Goal: Information Seeking & Learning: Learn about a topic

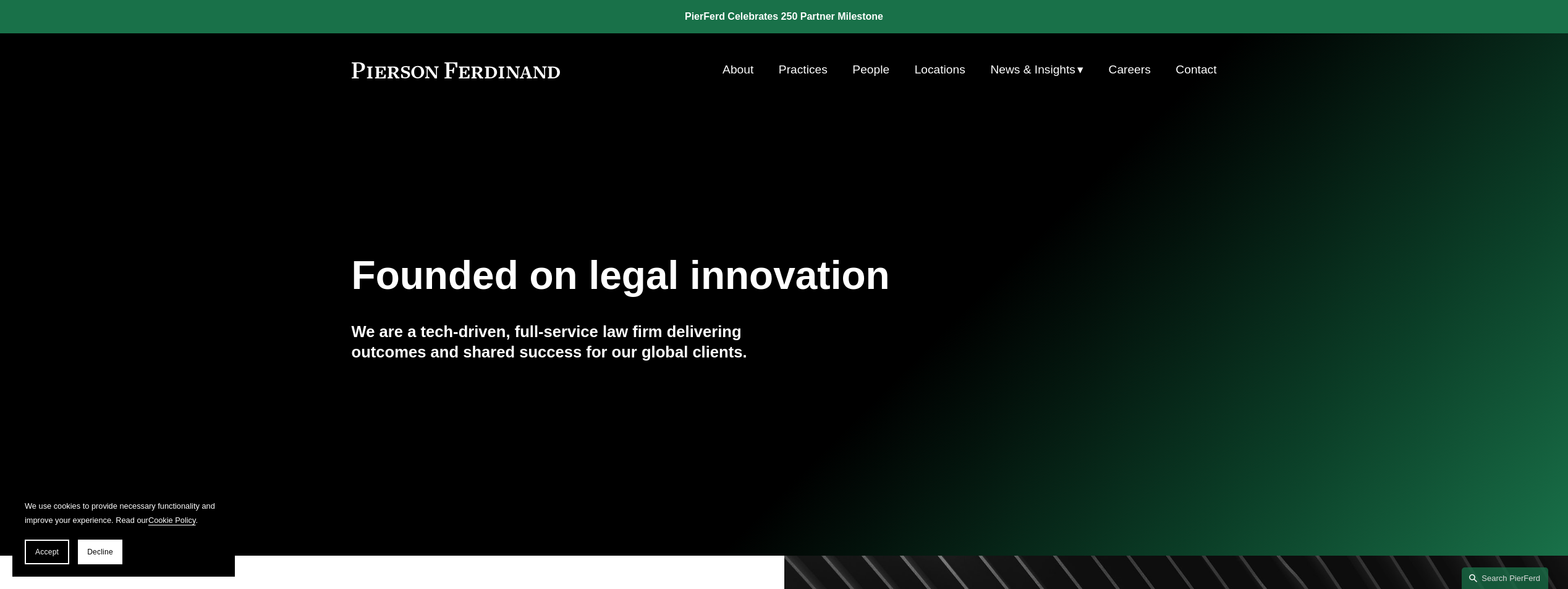
click at [859, 66] on link "People" at bounding box center [870, 70] width 37 height 24
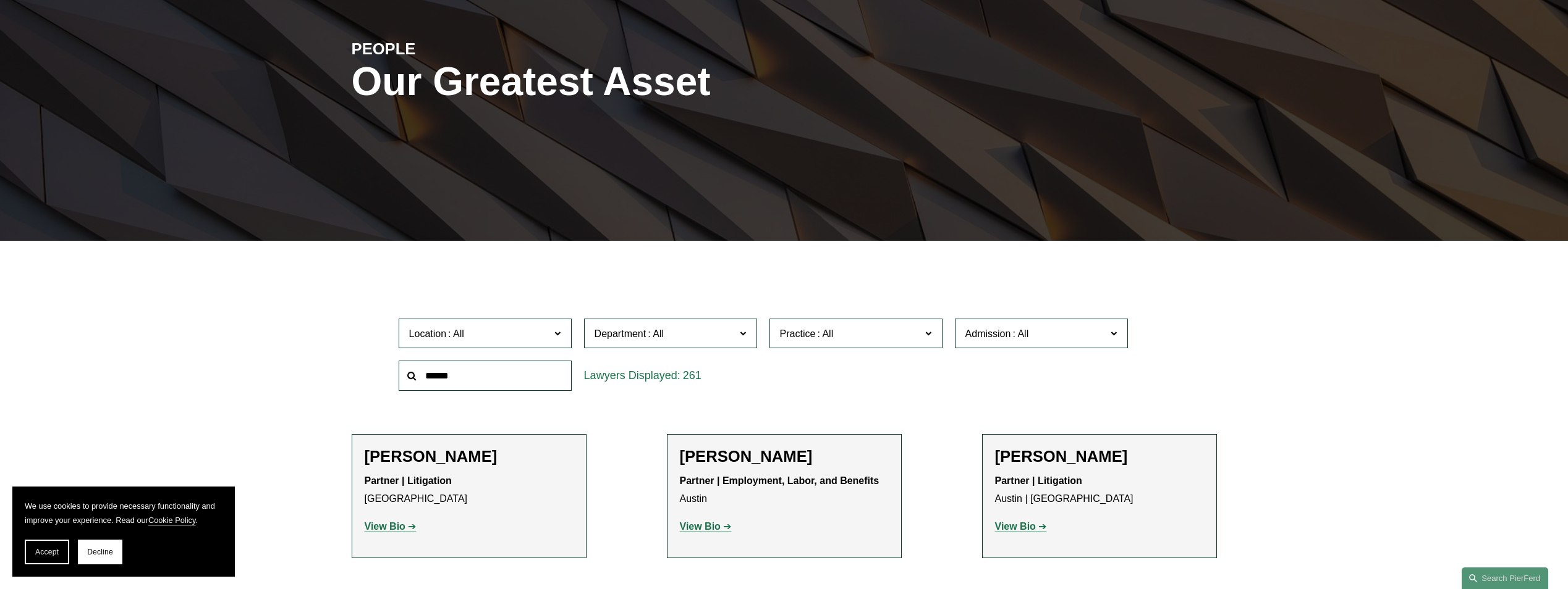
scroll to position [185, 0]
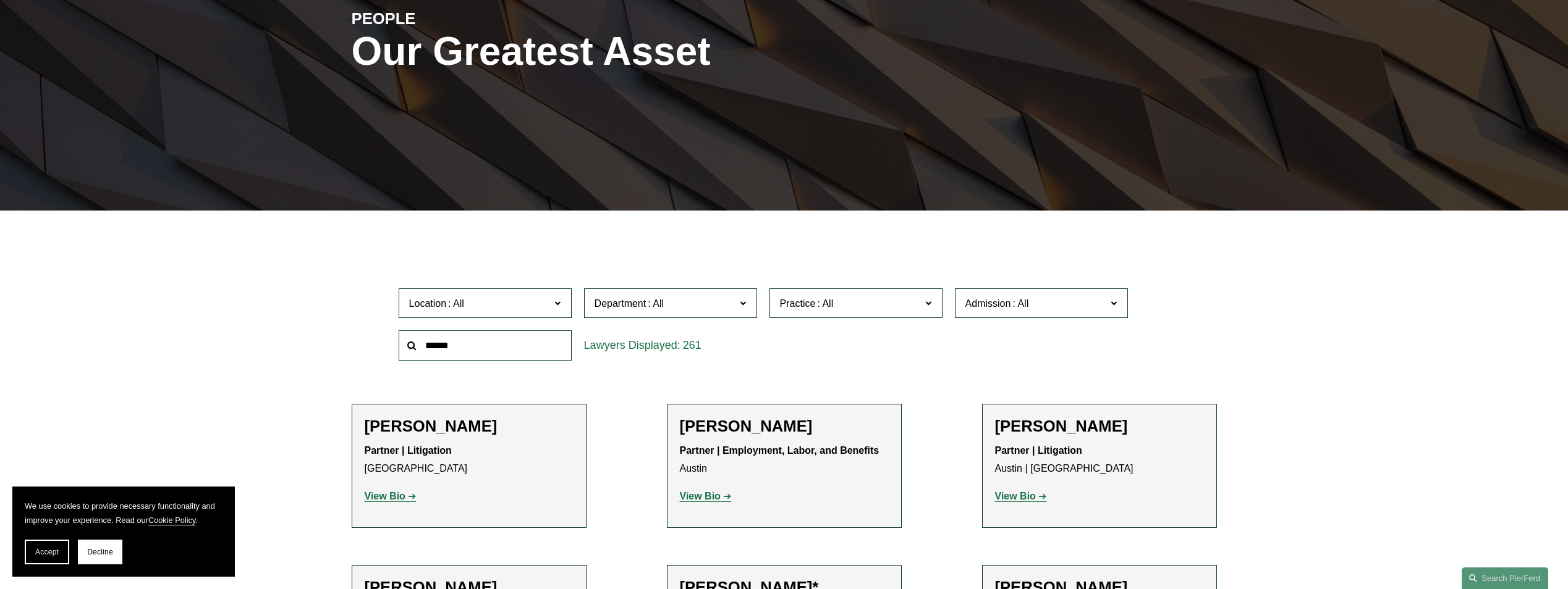
click at [917, 302] on span "Practice" at bounding box center [850, 303] width 141 height 16
click at [0, 0] on link "Cyber, Privacy & Technology" at bounding box center [0, 0] width 0 height 0
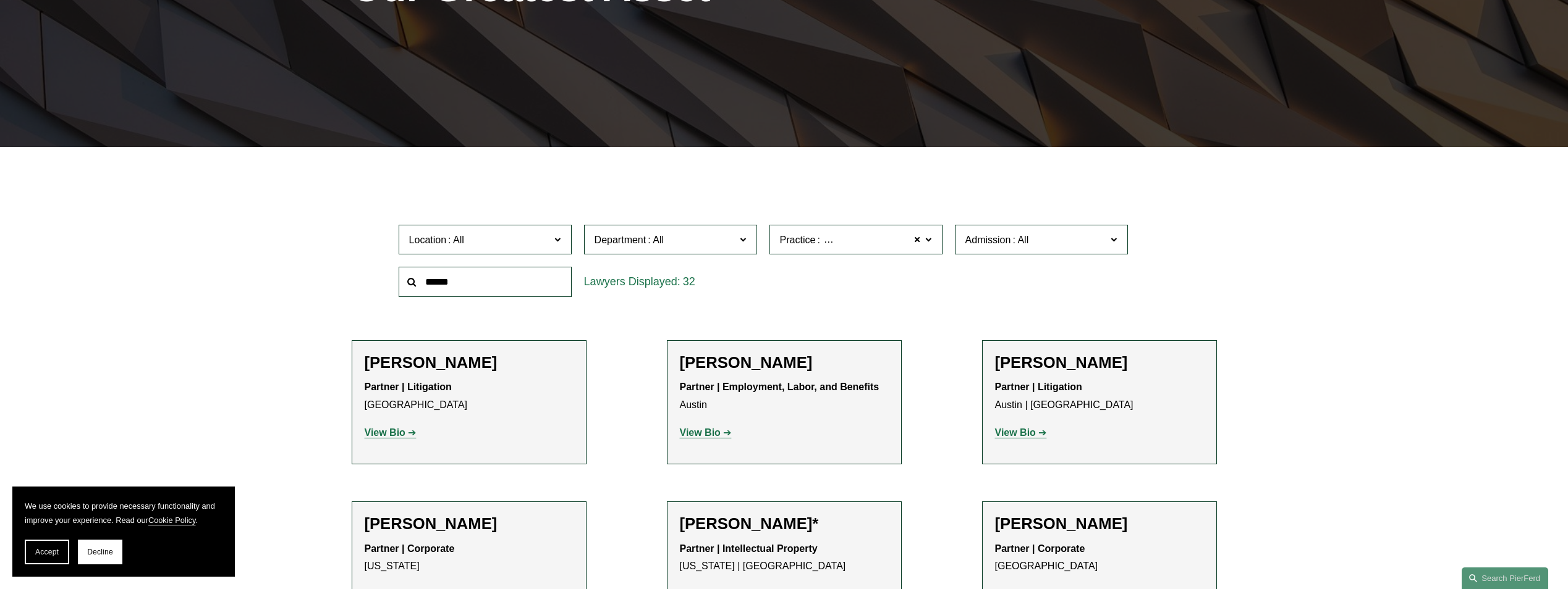
scroll to position [277, 0]
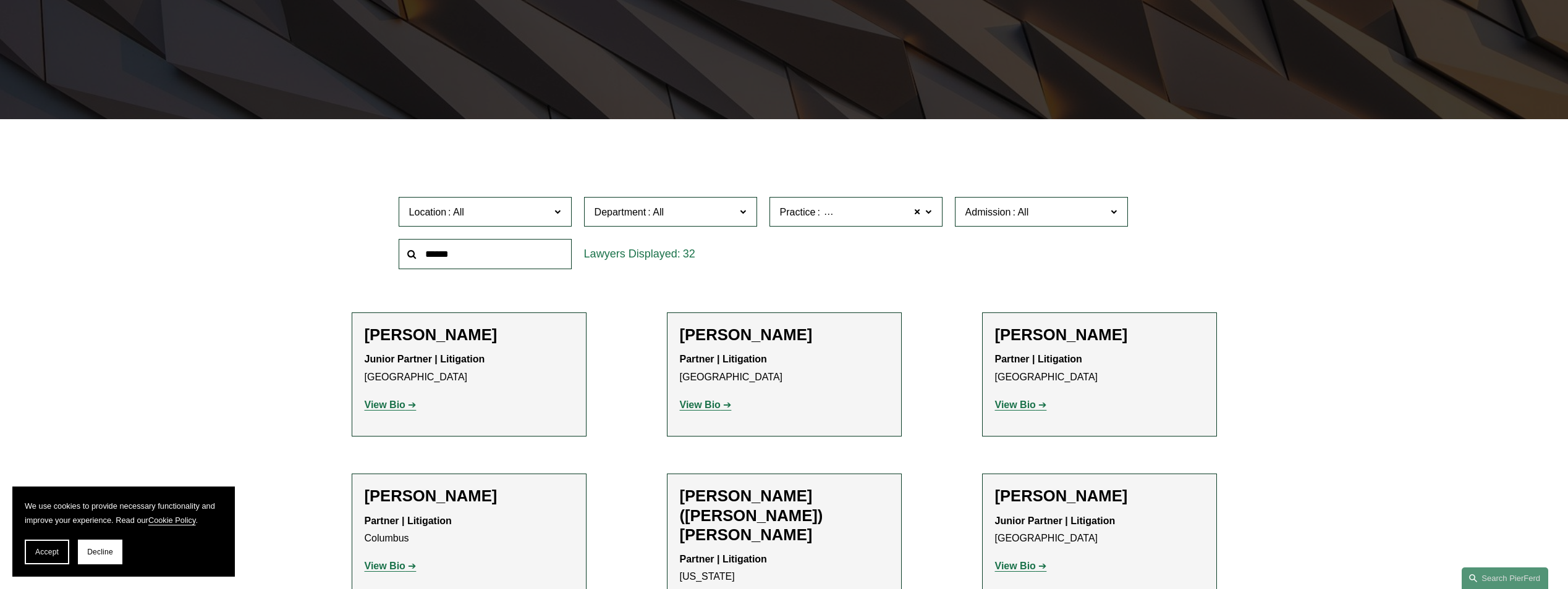
click at [550, 214] on span "Location" at bounding box center [479, 212] width 141 height 16
click at [1119, 213] on label "Admission" at bounding box center [1041, 211] width 173 height 30
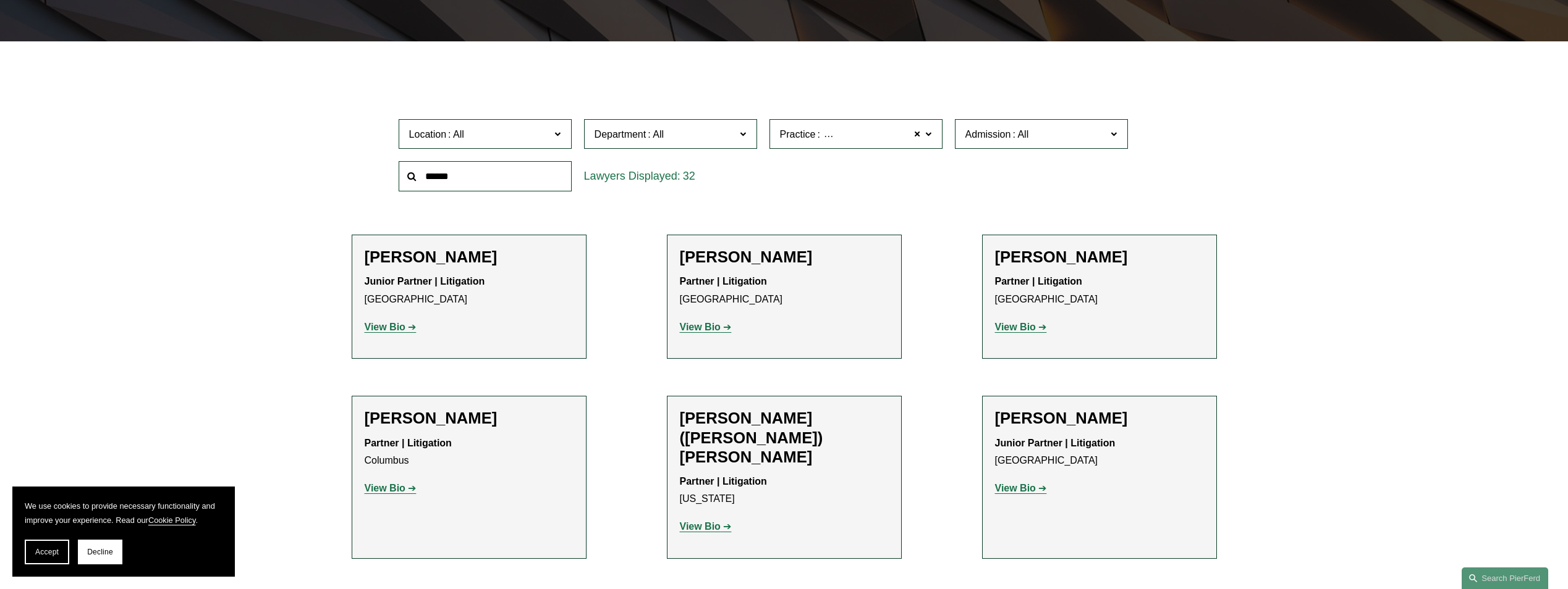
scroll to position [339, 0]
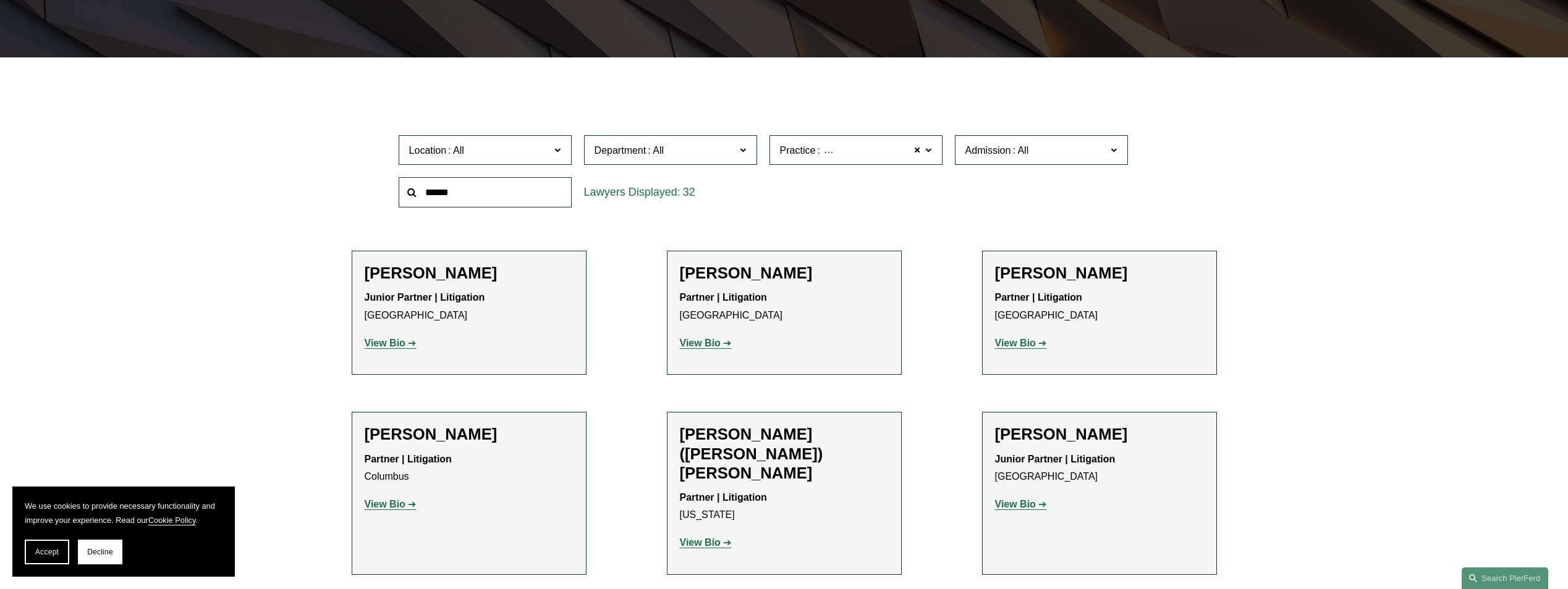
click at [561, 151] on label "Location" at bounding box center [485, 150] width 173 height 30
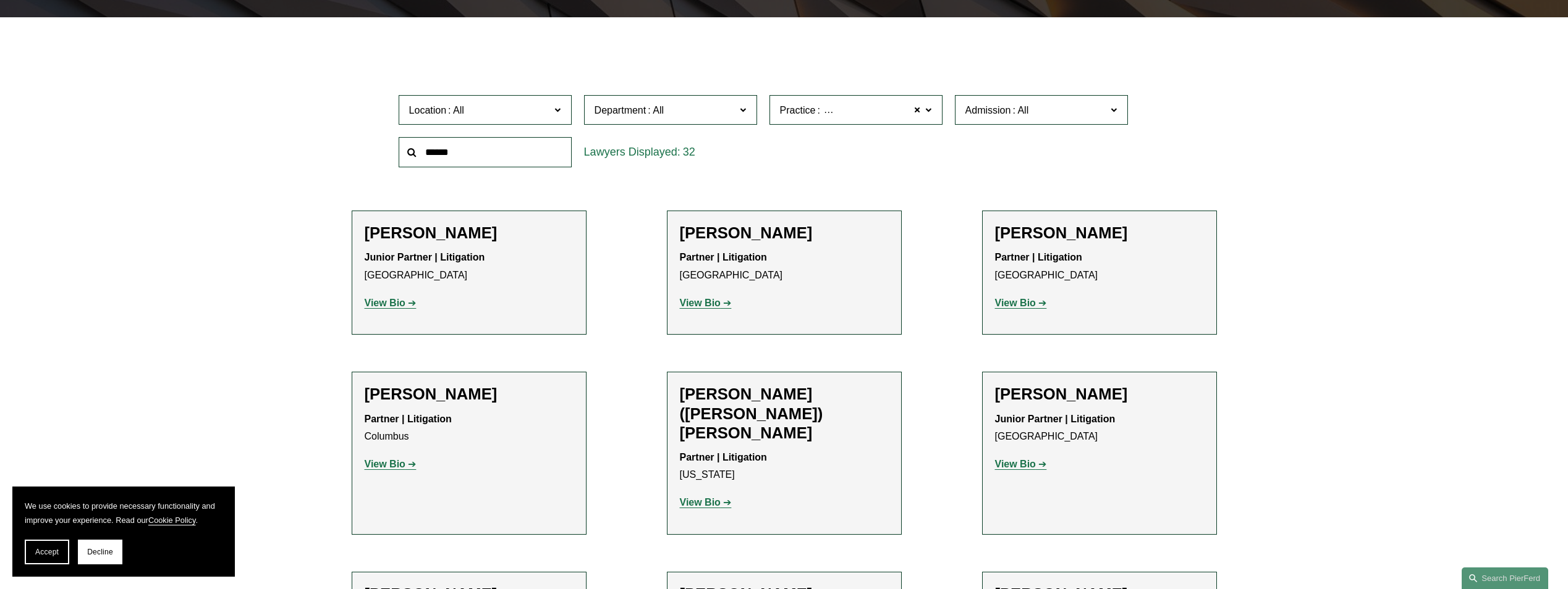
scroll to position [401, 0]
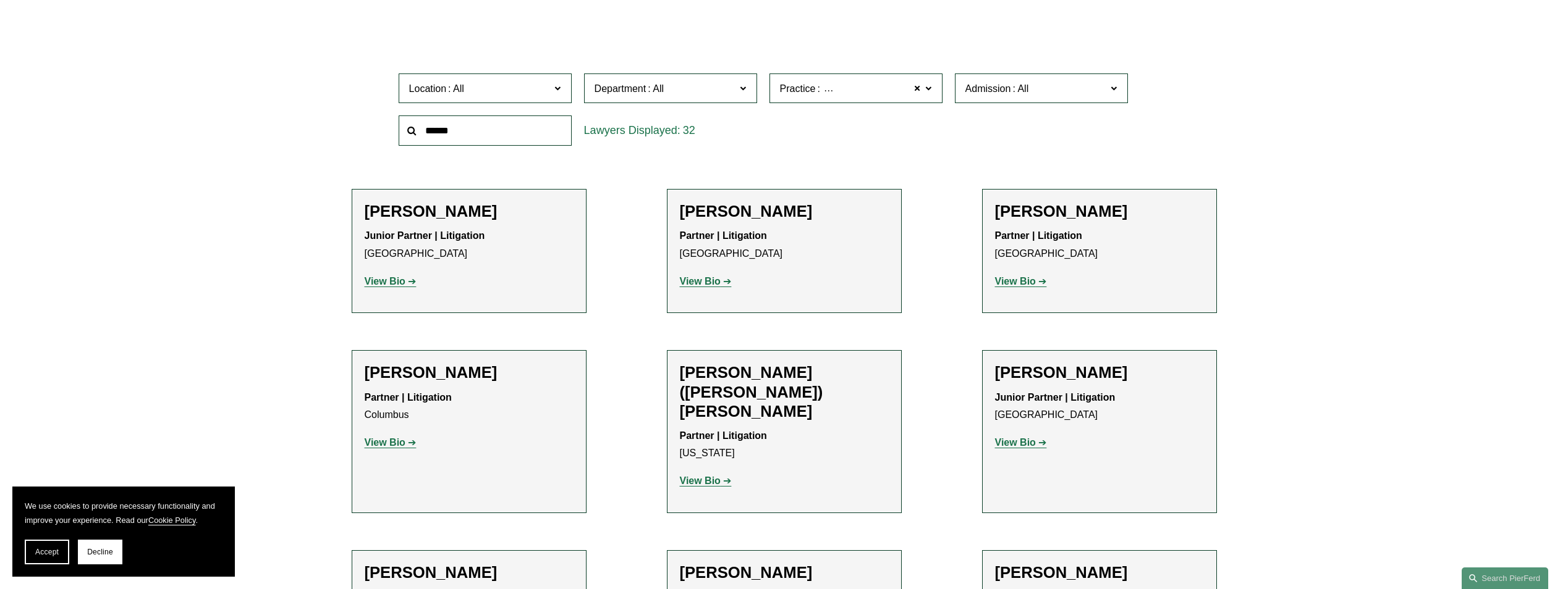
click at [1121, 93] on label "Admission" at bounding box center [1041, 88] width 173 height 30
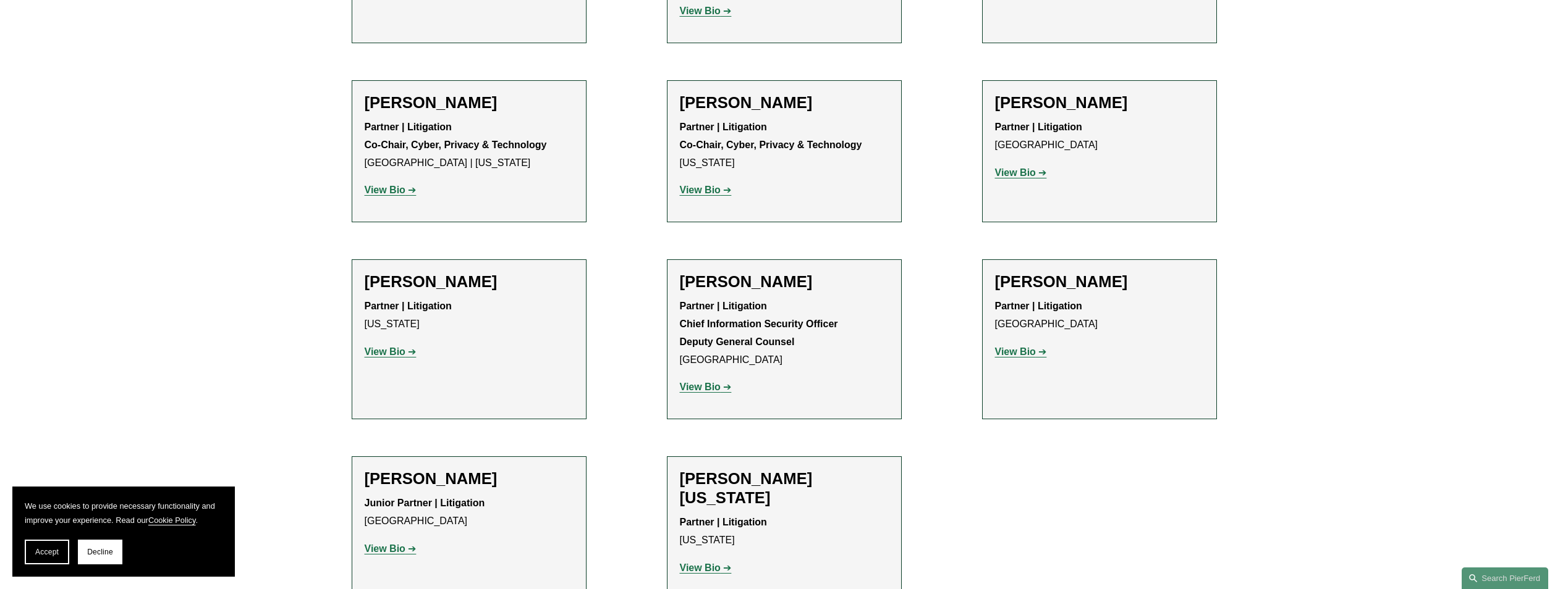
scroll to position [1955, 0]
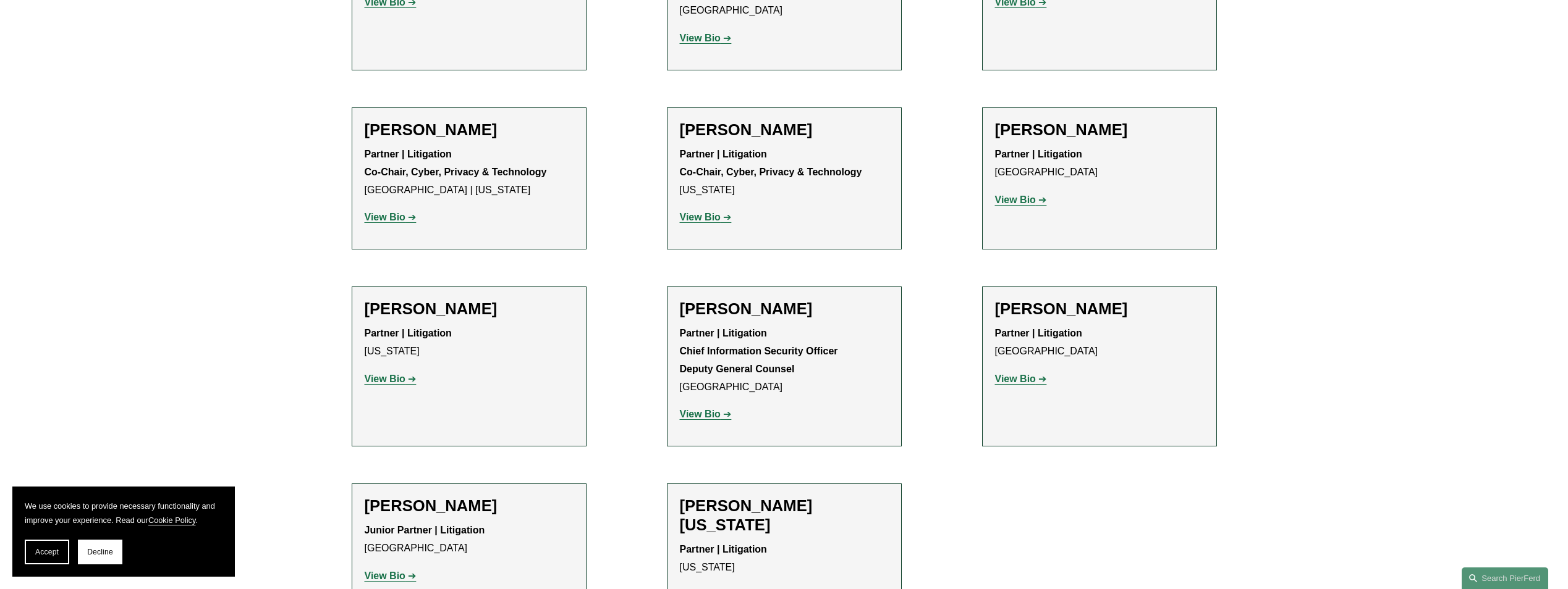
click at [698, 586] on p "View Bio" at bounding box center [784, 595] width 209 height 18
click at [706, 590] on strong "View Bio" at bounding box center [700, 595] width 41 height 11
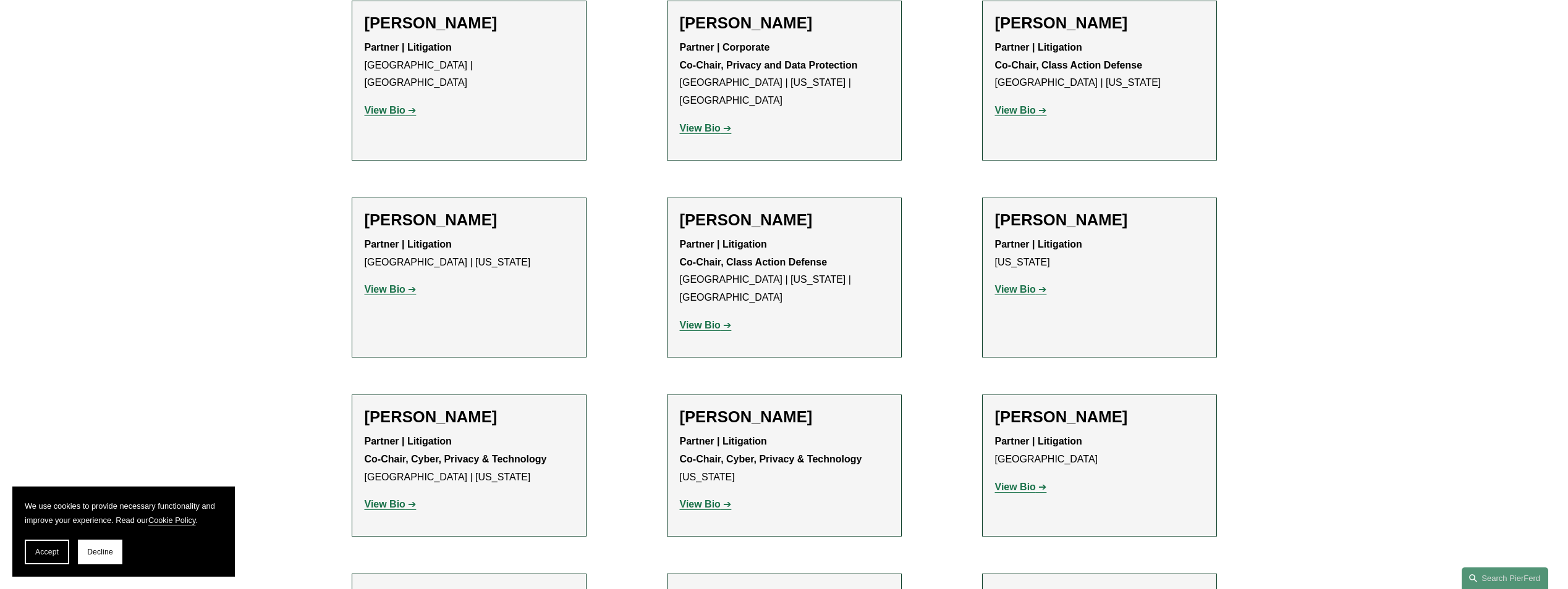
scroll to position [1647, 0]
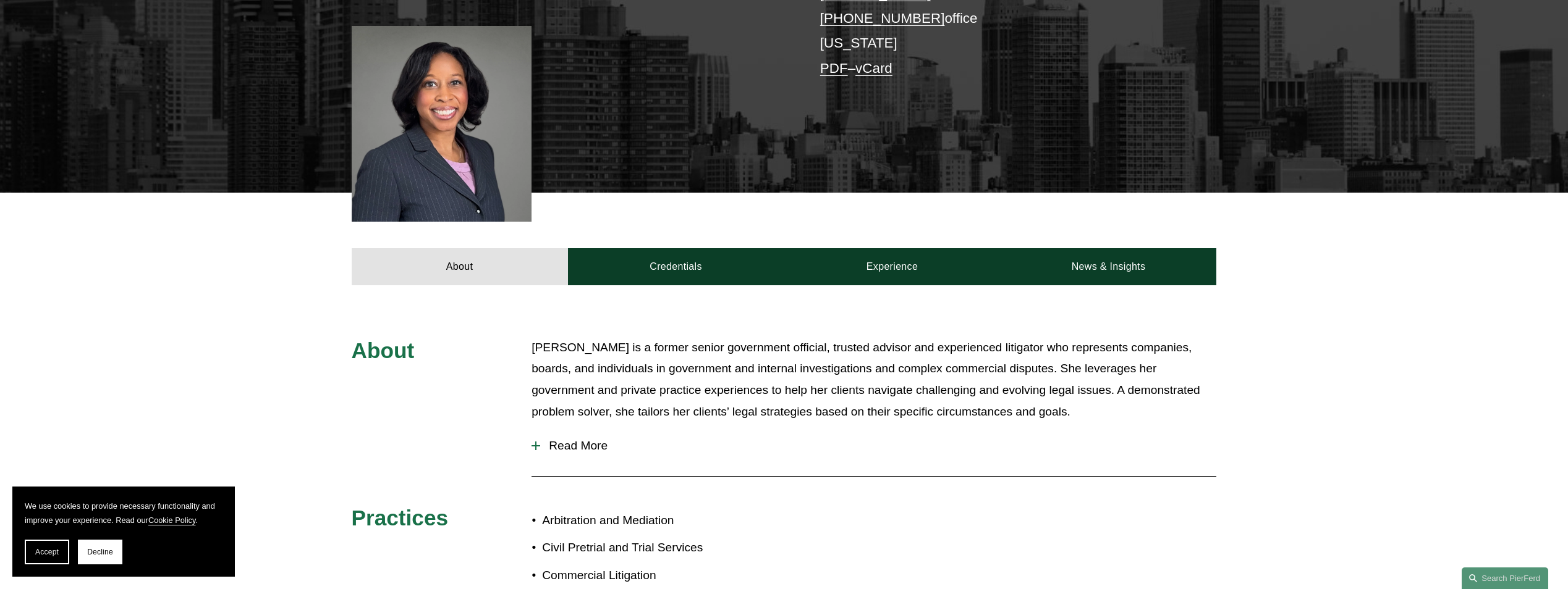
scroll to position [371, 0]
